Goal: Information Seeking & Learning: Learn about a topic

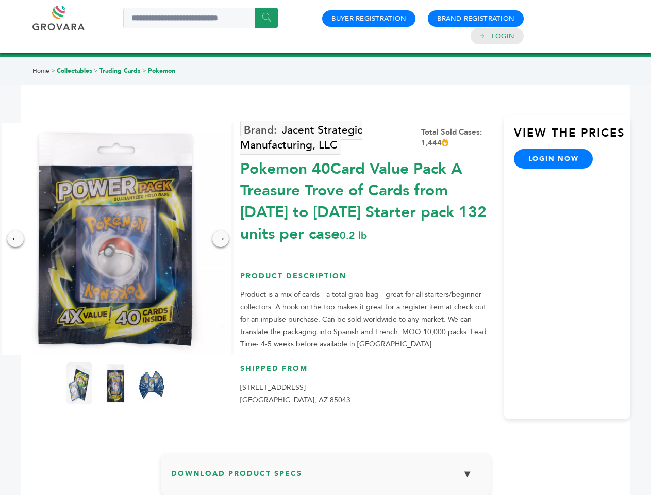
click at [116, 239] on img at bounding box center [115, 239] width 232 height 232
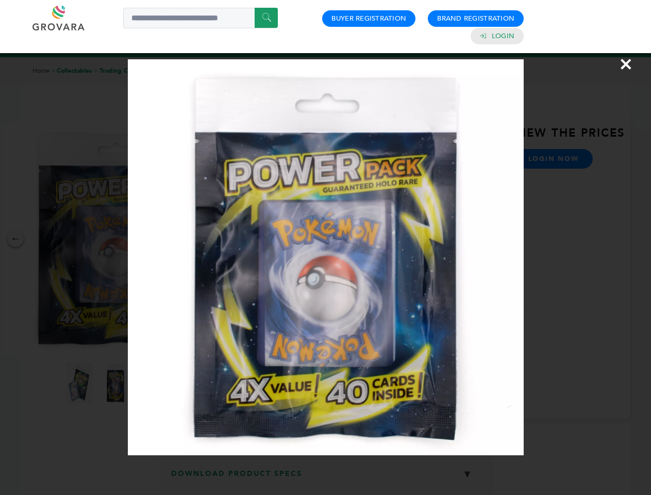
click at [15, 239] on div "×" at bounding box center [325, 247] width 651 height 495
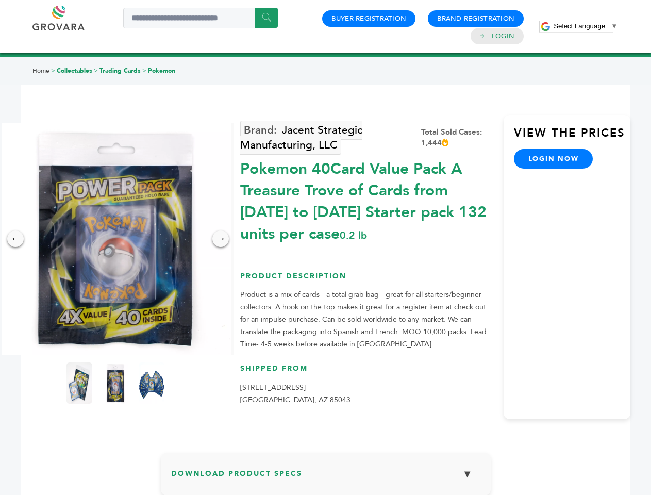
click at [221, 239] on div "→" at bounding box center [220, 239] width 17 height 17
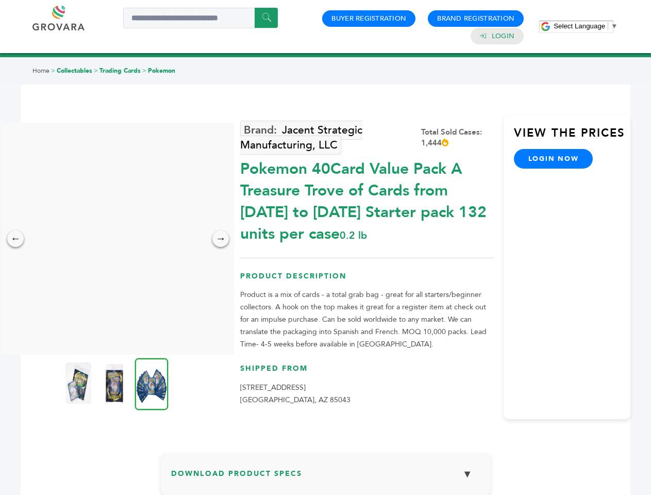
click at [79, 383] on img at bounding box center [78, 383] width 26 height 41
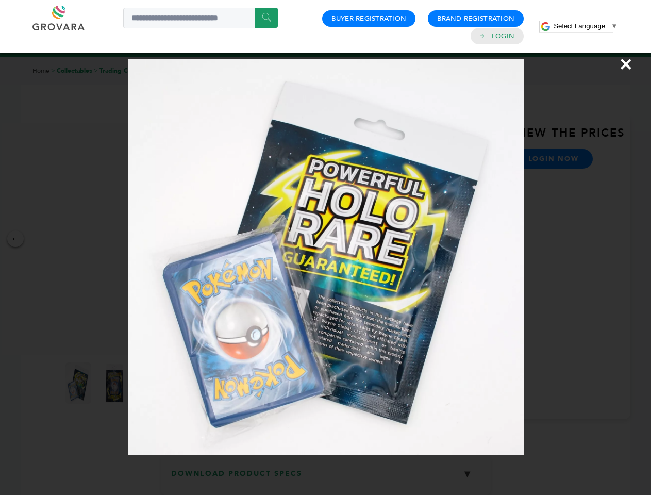
click at [116, 383] on div "×" at bounding box center [325, 247] width 651 height 495
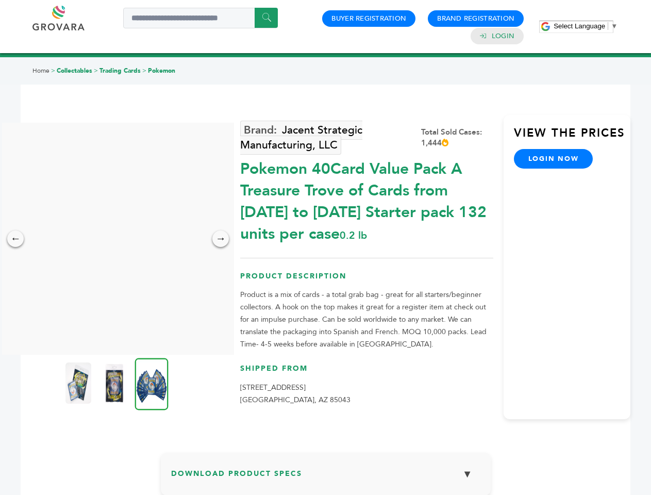
click at [152, 383] on img at bounding box center [152, 384] width 34 height 52
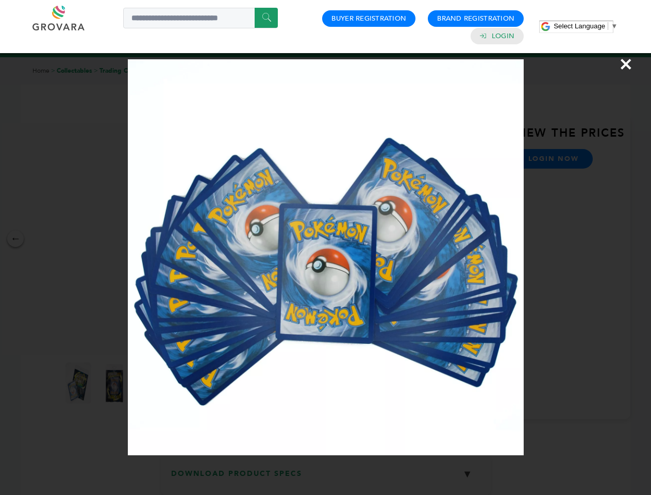
click at [326, 478] on div "×" at bounding box center [325, 247] width 651 height 495
